Goal: Transaction & Acquisition: Purchase product/service

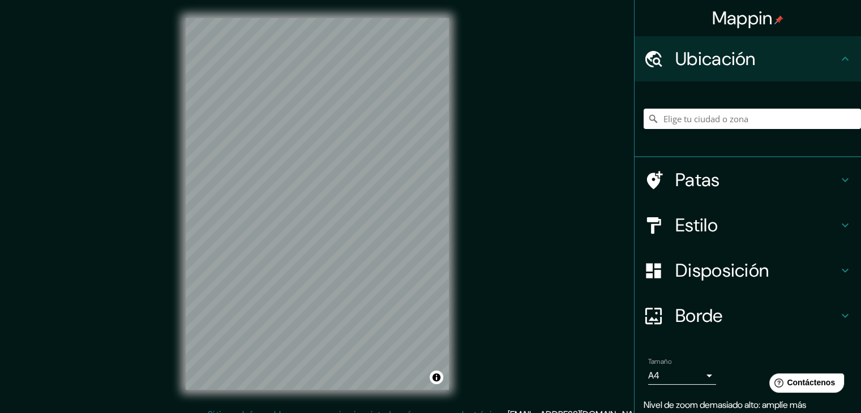
scroll to position [13, 0]
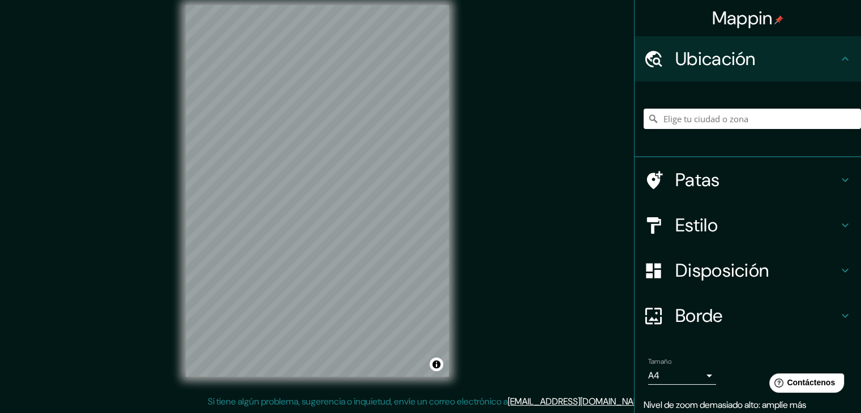
click at [529, 380] on body "Mappin Ubicación Patas Estilo Disposición Borde Elige un borde. Consejo : puede…" at bounding box center [430, 193] width 861 height 413
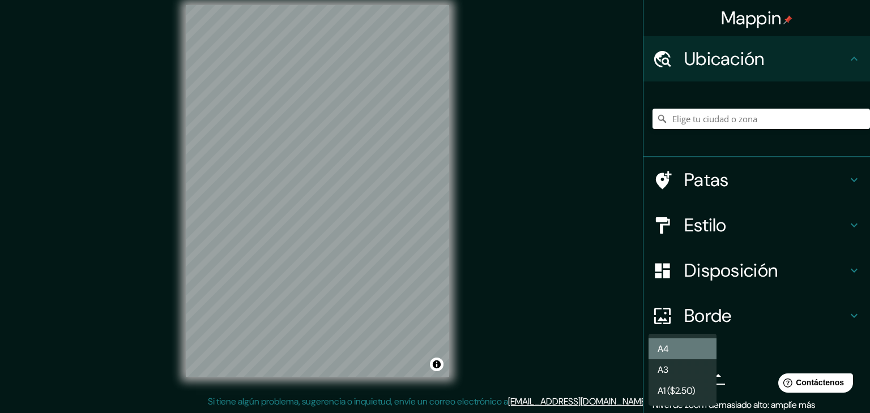
click at [529, 348] on li "A4" at bounding box center [682, 349] width 68 height 21
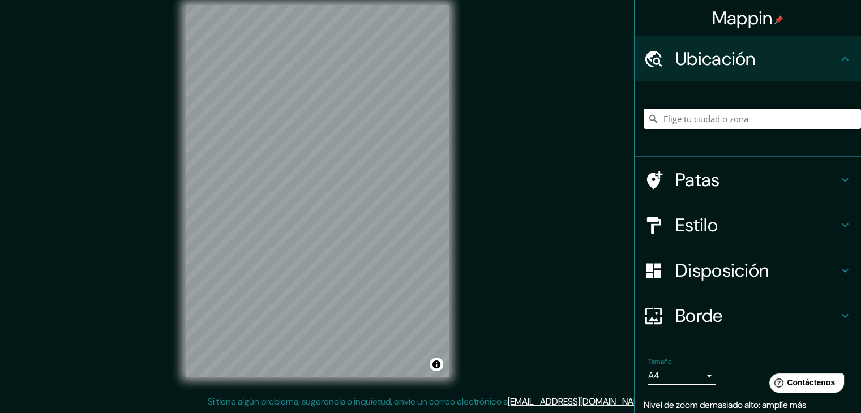
click at [529, 374] on body "Mappin Ubicación Patas Estilo Disposición Borde Elige un borde. Consejo : puede…" at bounding box center [430, 193] width 861 height 413
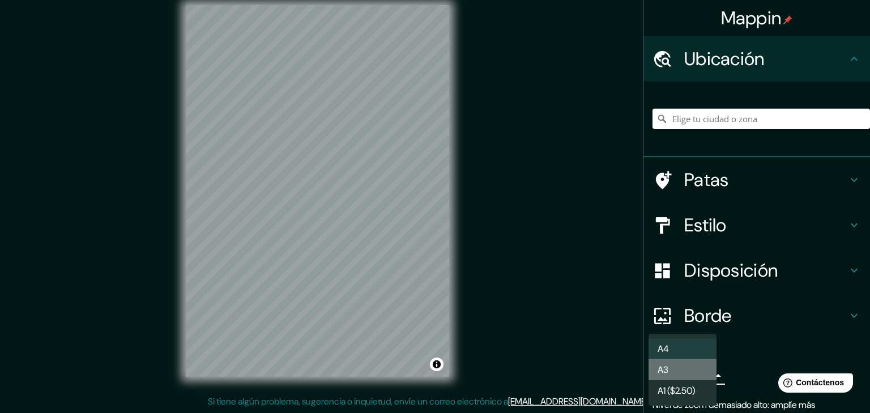
click at [529, 371] on li "A3" at bounding box center [682, 370] width 68 height 21
click at [529, 377] on body "Mappin Ubicación Patas Estilo Disposición Borde Elige un borde. Consejo : puede…" at bounding box center [435, 193] width 870 height 413
click at [529, 343] on li "A4" at bounding box center [682, 349] width 68 height 21
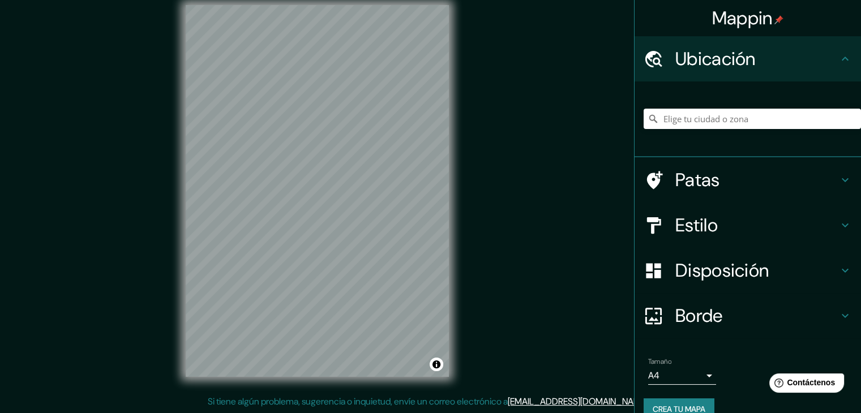
scroll to position [20, 0]
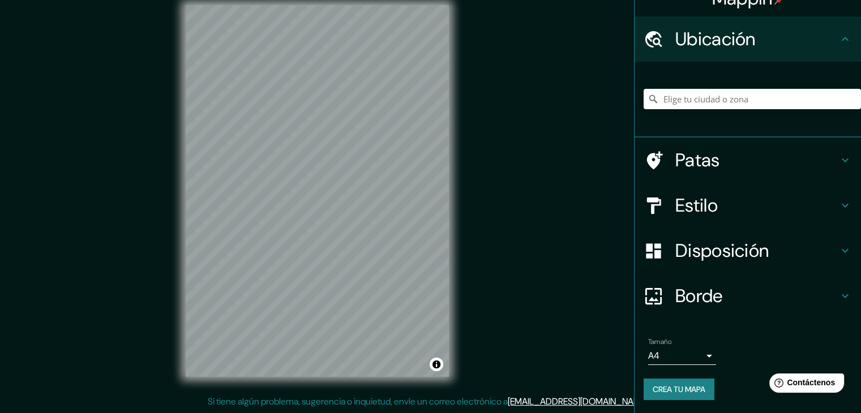
click at [529, 392] on font "Crea tu mapa" at bounding box center [679, 390] width 53 height 10
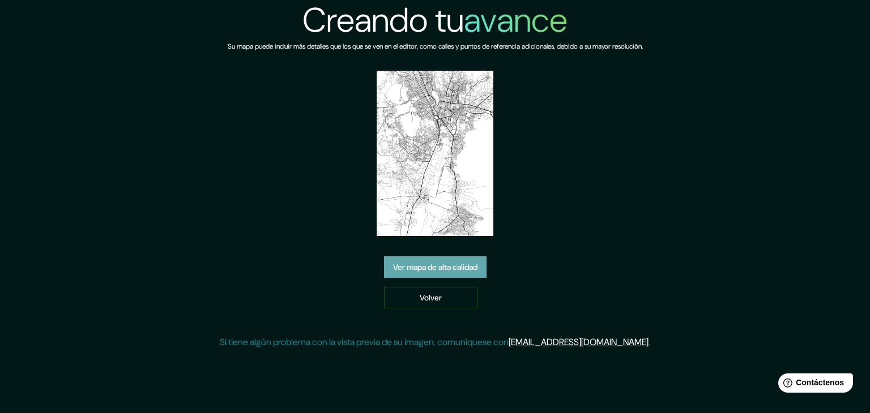
click at [437, 266] on font "Ver mapa de alta calidad" at bounding box center [435, 267] width 84 height 10
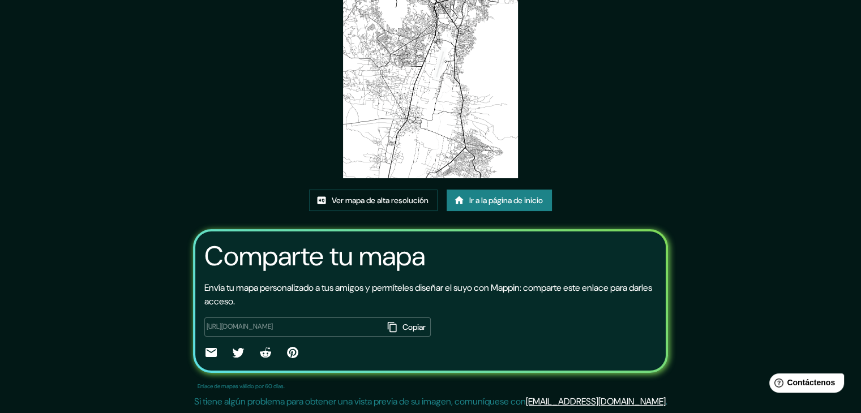
scroll to position [63, 0]
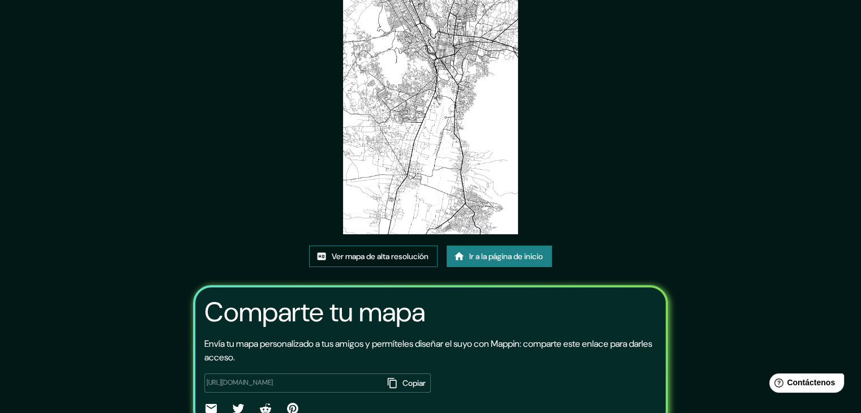
click at [412, 255] on font "Ver mapa de alta resolución" at bounding box center [380, 256] width 97 height 10
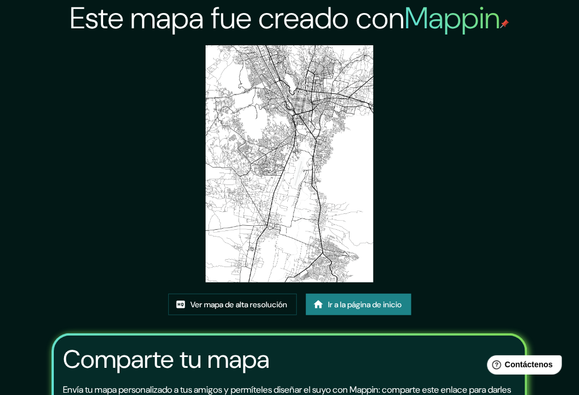
scroll to position [120, 0]
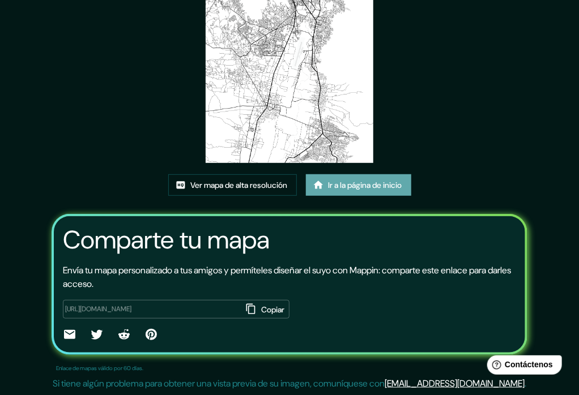
click at [347, 193] on link "Ir a la página de inicio" at bounding box center [358, 185] width 105 height 22
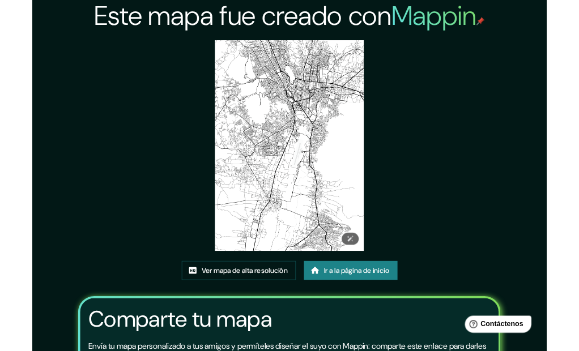
scroll to position [120, 0]
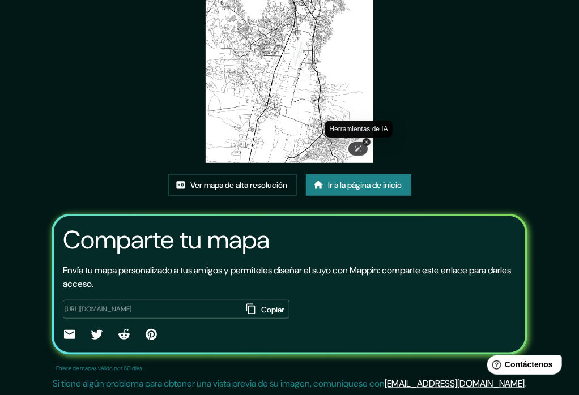
click at [356, 147] on icon at bounding box center [358, 149] width 7 height 6
drag, startPoint x: 368, startPoint y: 154, endPoint x: 360, endPoint y: 152, distance: 8.7
click at [360, 152] on icon at bounding box center [358, 149] width 8 height 8
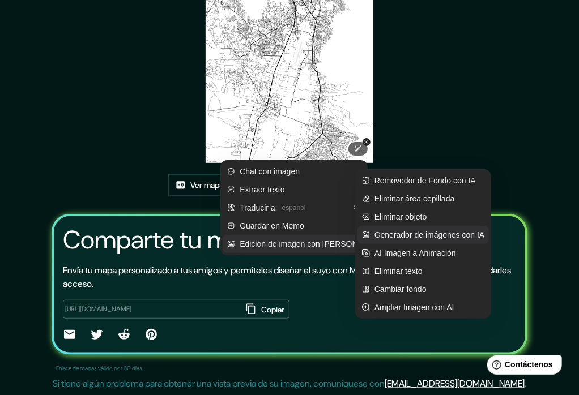
click at [453, 239] on span "Generador de imágenes con IA" at bounding box center [429, 235] width 110 height 12
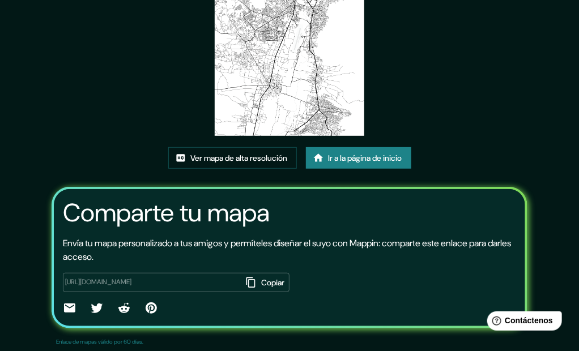
scroll to position [0, 0]
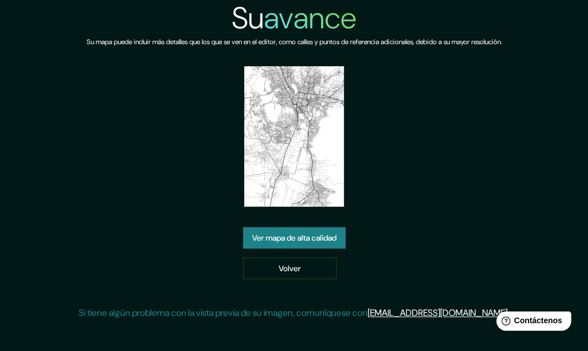
click at [277, 114] on img at bounding box center [294, 136] width 100 height 140
click at [305, 153] on img at bounding box center [294, 136] width 100 height 140
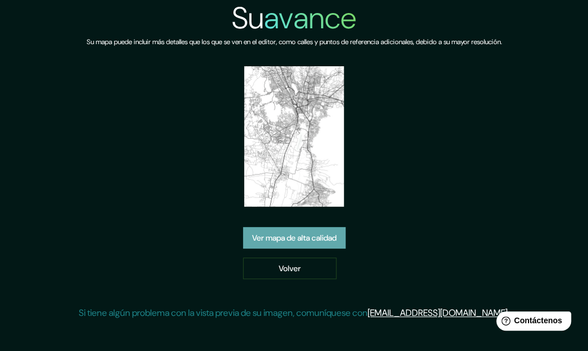
click at [301, 243] on font "Ver mapa de alta calidad" at bounding box center [294, 238] width 84 height 10
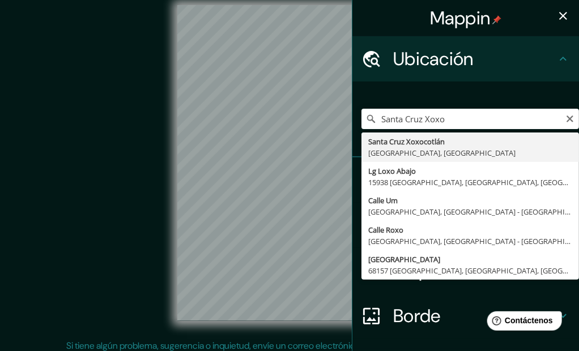
type input "Santa Cruz Xoxocotlán, Estado de Oaxaca, México"
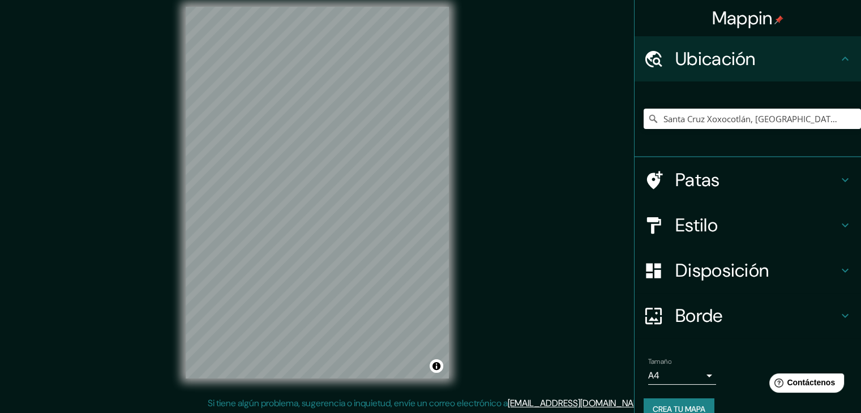
scroll to position [10, 0]
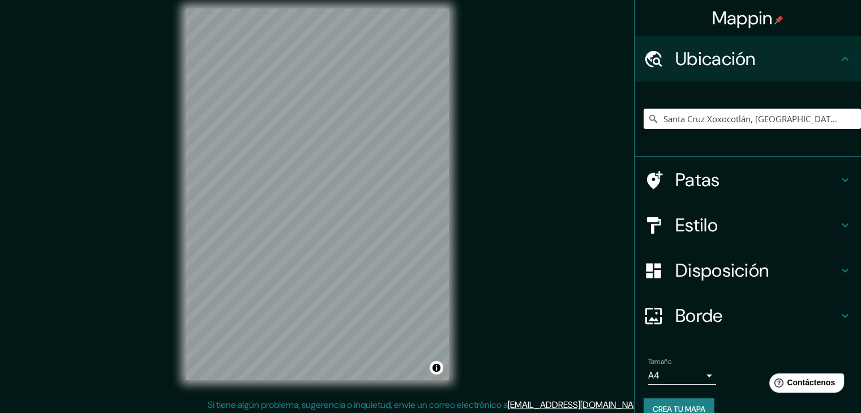
click at [578, 351] on font "Crea tu mapa" at bounding box center [679, 409] width 53 height 10
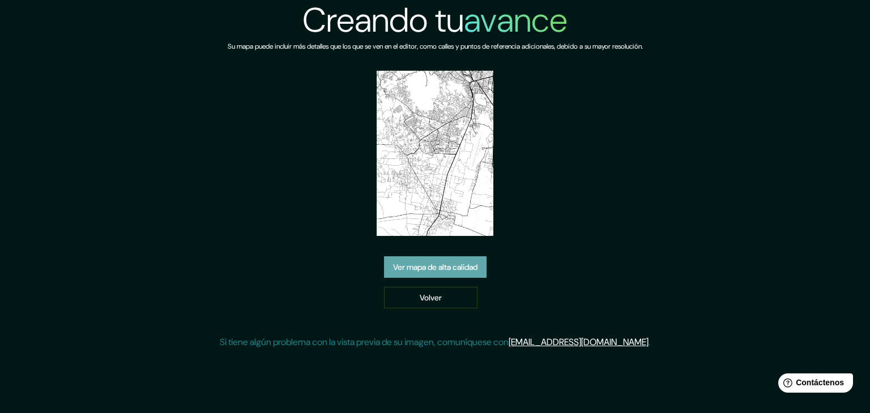
click at [437, 268] on font "Ver mapa de alta calidad" at bounding box center [435, 267] width 84 height 10
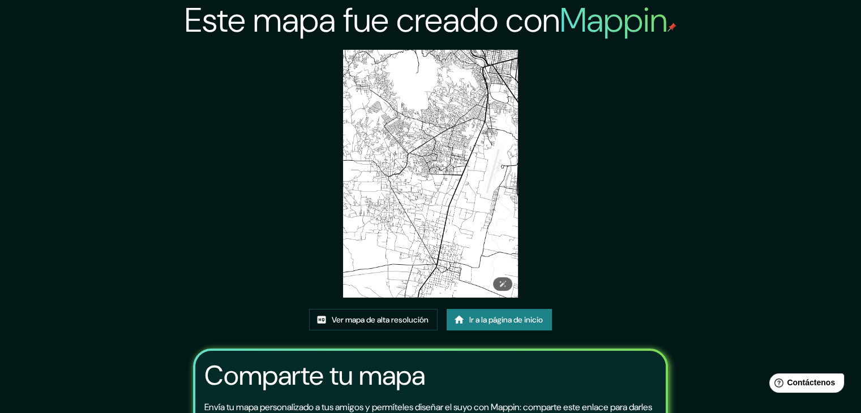
drag, startPoint x: 447, startPoint y: 207, endPoint x: 426, endPoint y: 162, distance: 49.9
click at [426, 162] on img at bounding box center [431, 174] width 176 height 248
click at [443, 161] on img at bounding box center [431, 174] width 176 height 248
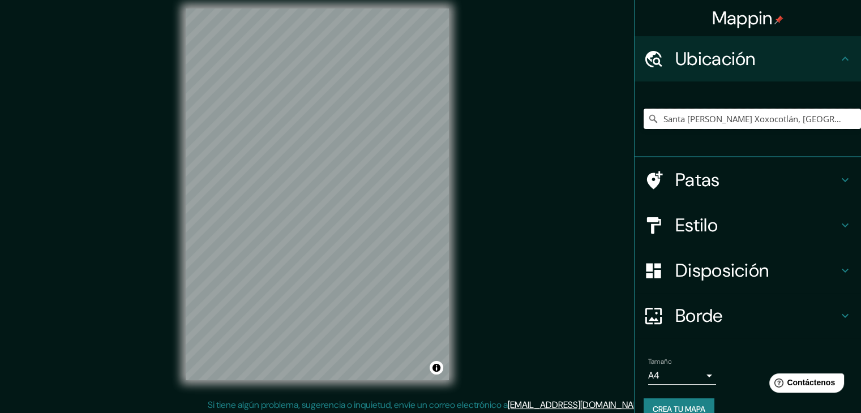
click at [749, 124] on input "Santa [PERSON_NAME] Xoxocotlán, [GEOGRAPHIC_DATA], [GEOGRAPHIC_DATA]" at bounding box center [752, 119] width 217 height 20
click at [797, 122] on input "Santa Cruz Xoxocotlán, [GEOGRAPHIC_DATA], [GEOGRAPHIC_DATA]" at bounding box center [752, 119] width 217 height 20
click at [797, 121] on input "Santa Cruz Xoxocotlán, [GEOGRAPHIC_DATA], [GEOGRAPHIC_DATA]" at bounding box center [752, 119] width 217 height 20
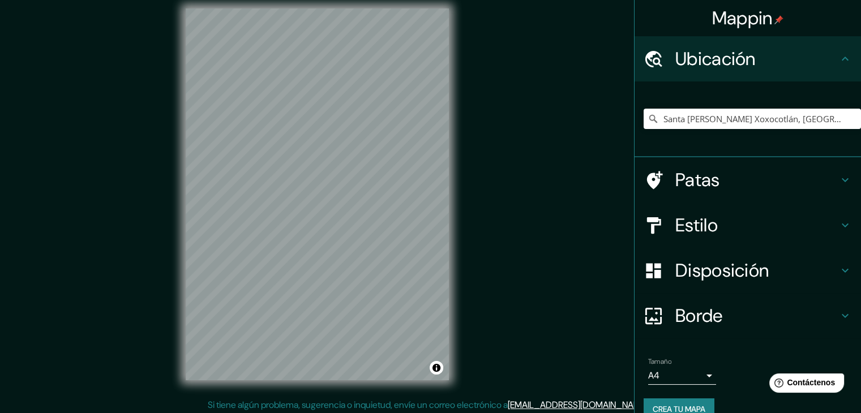
drag, startPoint x: 525, startPoint y: 207, endPoint x: 569, endPoint y: 129, distance: 89.3
click at [533, 189] on div "Mappin Ubicación Santa Cruz Xoxocotlán, Estado de Oaxaca, México Patas Estilo D…" at bounding box center [430, 203] width 861 height 426
click at [570, 129] on div "Mappin Ubicación Santa Cruz Xoxocotlán, Estado de Oaxaca, México Patas Estilo D…" at bounding box center [430, 203] width 861 height 426
click at [670, 118] on input "Santa Cruz Xoxocotlán, [GEOGRAPHIC_DATA], [GEOGRAPHIC_DATA]" at bounding box center [752, 119] width 217 height 20
click at [807, 118] on input "Santa Cruz Xoxocotlán, [GEOGRAPHIC_DATA], [GEOGRAPHIC_DATA]" at bounding box center [752, 119] width 217 height 20
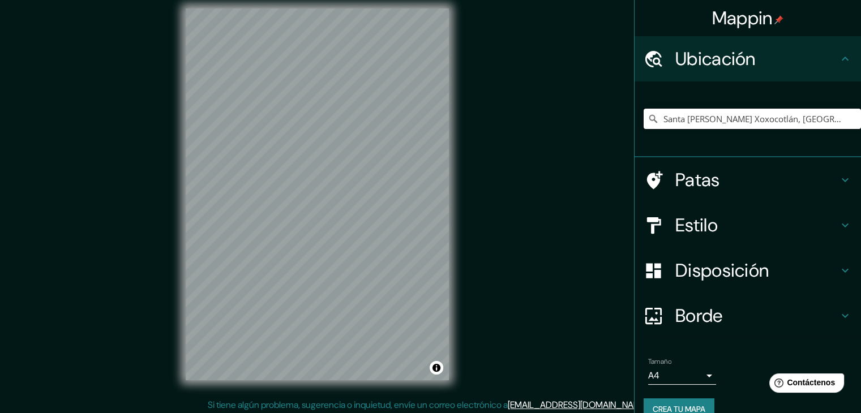
drag, startPoint x: 834, startPoint y: 112, endPoint x: 587, endPoint y: 130, distance: 247.6
click at [587, 130] on div "Mappin Ubicación Santa Cruz Xoxocotlán, Estado de Oaxaca, México Patas Estilo D…" at bounding box center [430, 203] width 861 height 426
drag, startPoint x: 501, startPoint y: 168, endPoint x: 533, endPoint y: 153, distance: 35.7
click at [505, 166] on div "Mappin Ubicación Santa Cruz Xoxocotlán, Estado de Oaxaca, México Patas Estilo D…" at bounding box center [430, 203] width 861 height 426
click at [545, 143] on div "Mappin Ubicación Santa Cruz Xoxocotlán, Estado de Oaxaca, México Patas Estilo D…" at bounding box center [430, 203] width 861 height 426
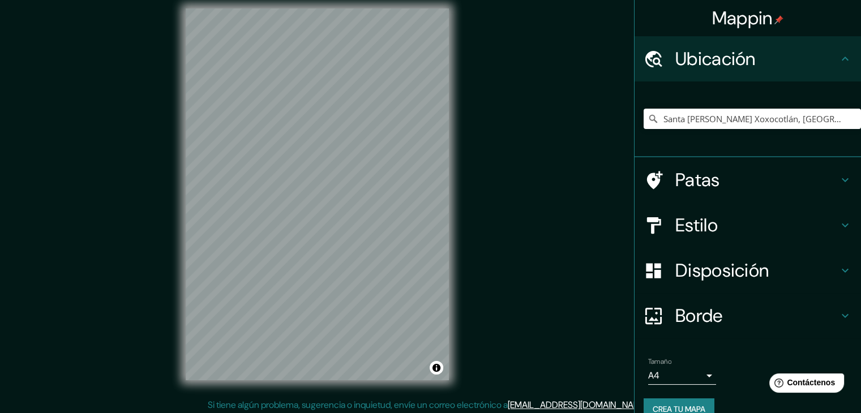
click at [552, 155] on div "Mappin Ubicación Santa Cruz Xoxocotlán, Estado de Oaxaca, México Patas Estilo D…" at bounding box center [430, 203] width 861 height 426
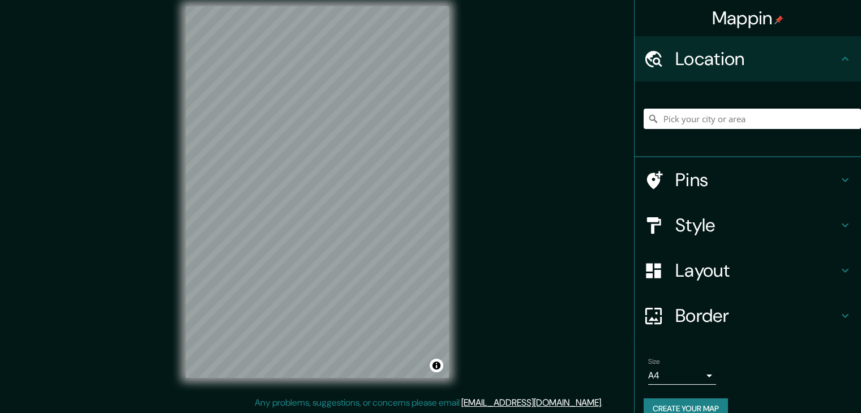
scroll to position [12, 0]
click at [702, 121] on input "Pick your city or area" at bounding box center [752, 119] width 217 height 20
type input "s"
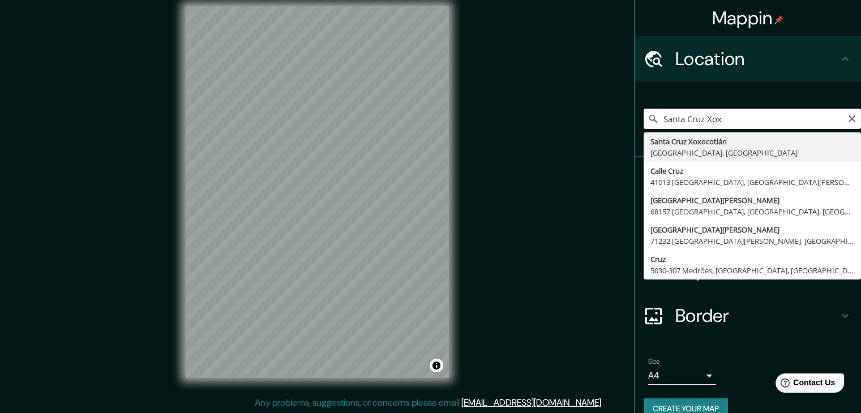
type input "Santa [PERSON_NAME] Xoxocotlán, [GEOGRAPHIC_DATA], [GEOGRAPHIC_DATA]"
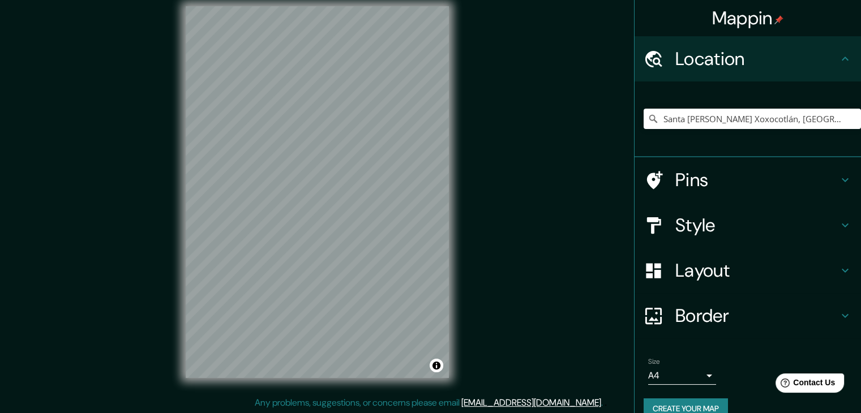
scroll to position [19, 0]
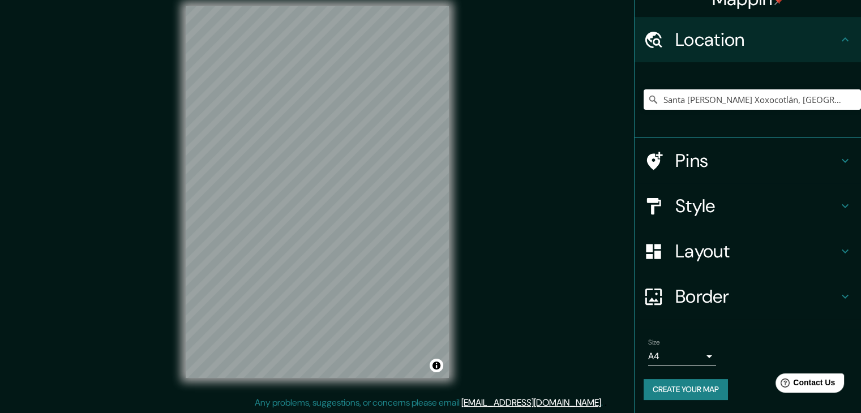
click at [695, 390] on button "Create your map" at bounding box center [686, 389] width 84 height 21
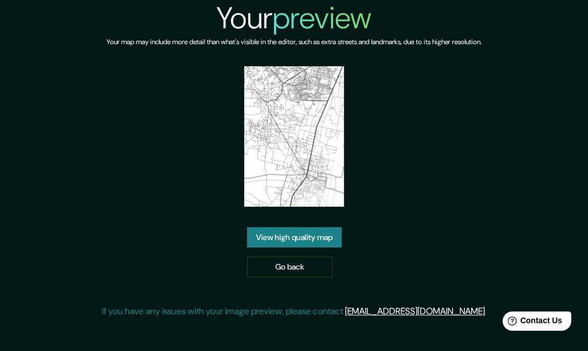
click at [329, 241] on link "View high quality map" at bounding box center [294, 237] width 95 height 21
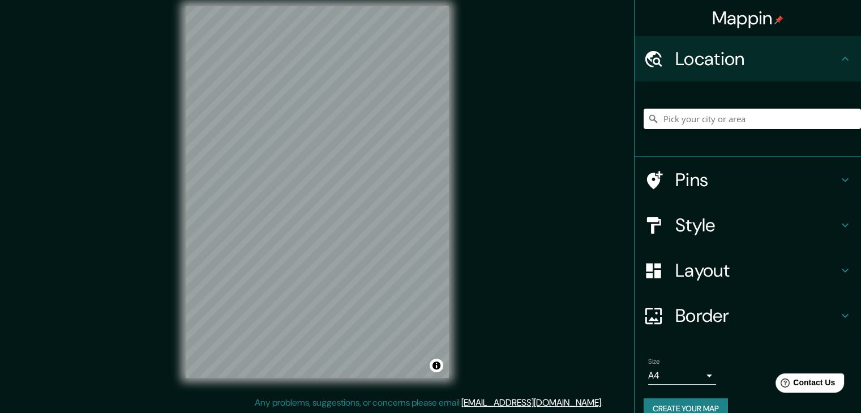
click at [578, 116] on input "Pick your city or area" at bounding box center [752, 119] width 217 height 20
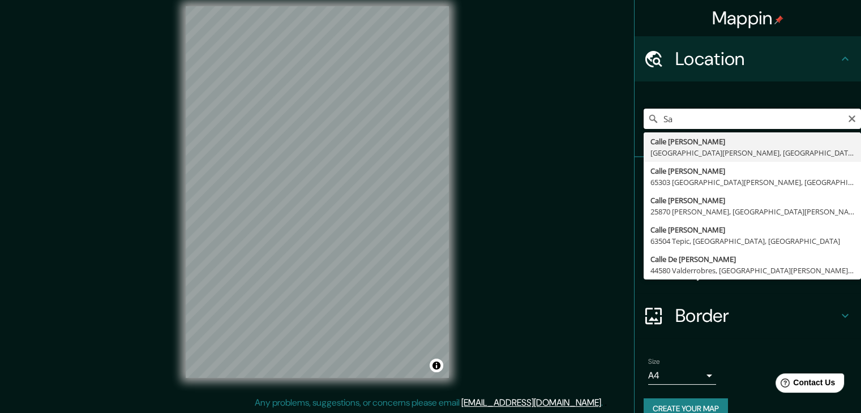
type input "S"
type input "Santa [PERSON_NAME] Xoxocotlán, [GEOGRAPHIC_DATA], [GEOGRAPHIC_DATA]"
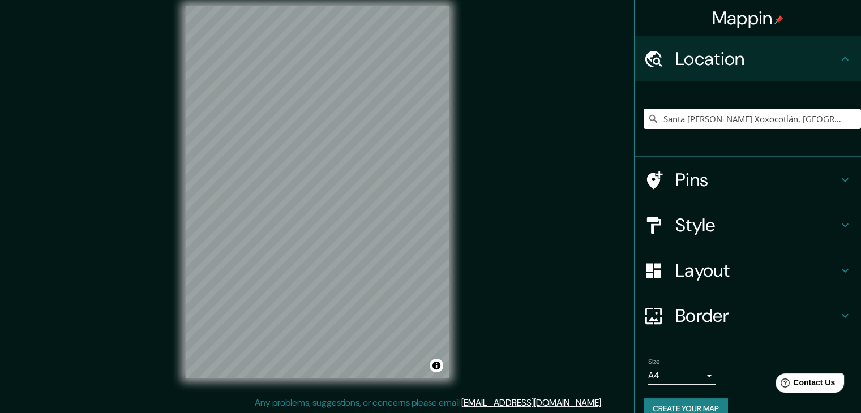
click at [578, 351] on button "Create your map" at bounding box center [686, 409] width 84 height 21
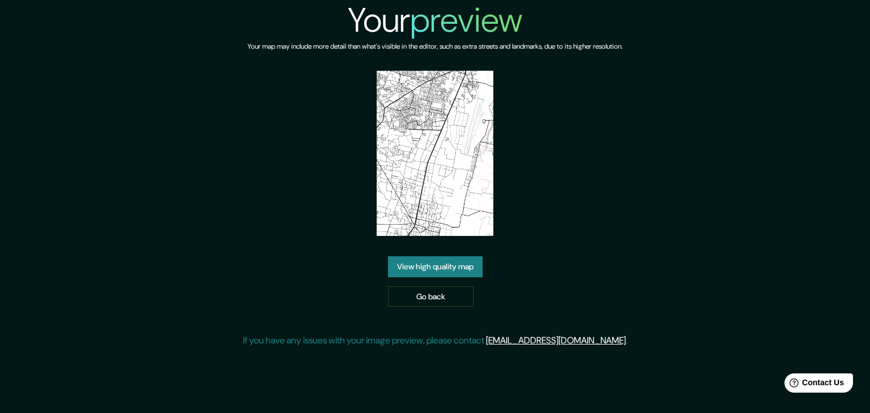
click at [433, 267] on link "View high quality map" at bounding box center [435, 267] width 95 height 21
